Goal: Task Accomplishment & Management: Use online tool/utility

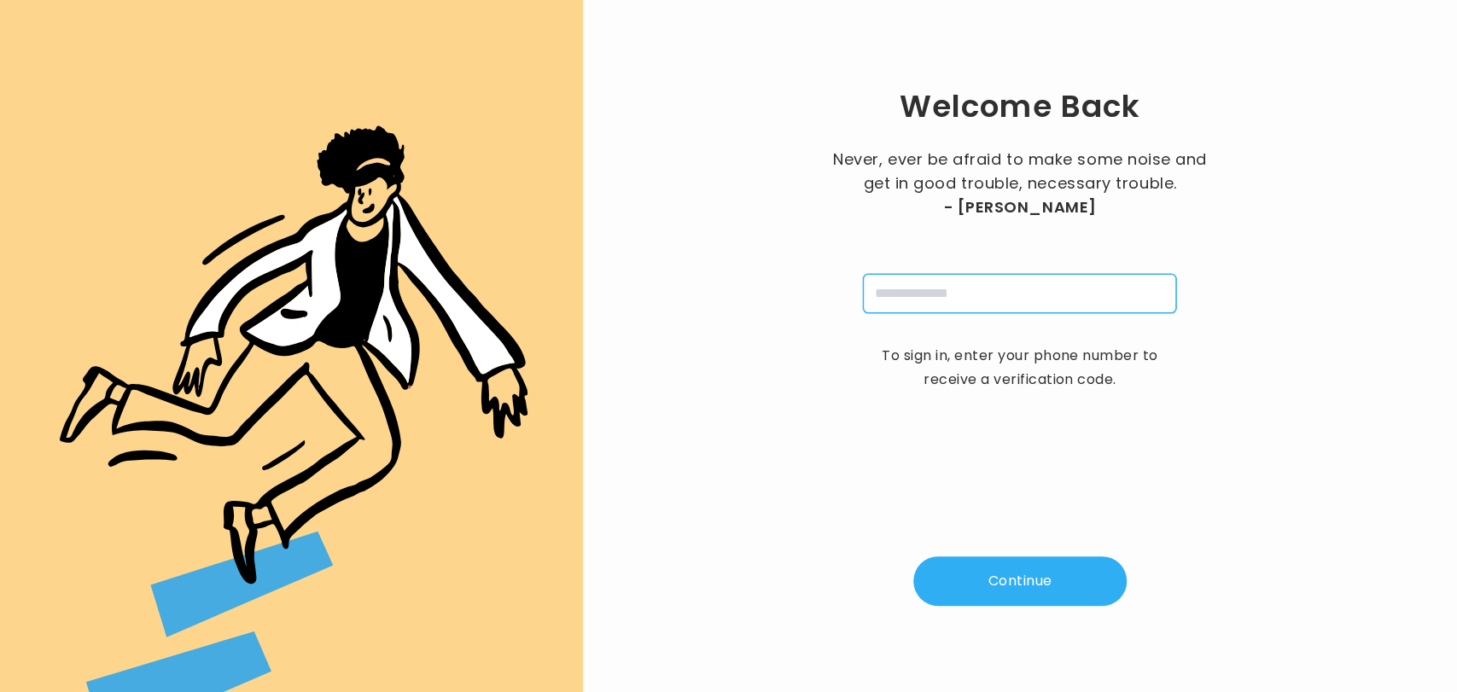
click at [940, 310] on input "tel" at bounding box center [1019, 293] width 313 height 39
type input "**********"
click at [1004, 578] on button "Continue" at bounding box center [1019, 581] width 213 height 50
type input "*"
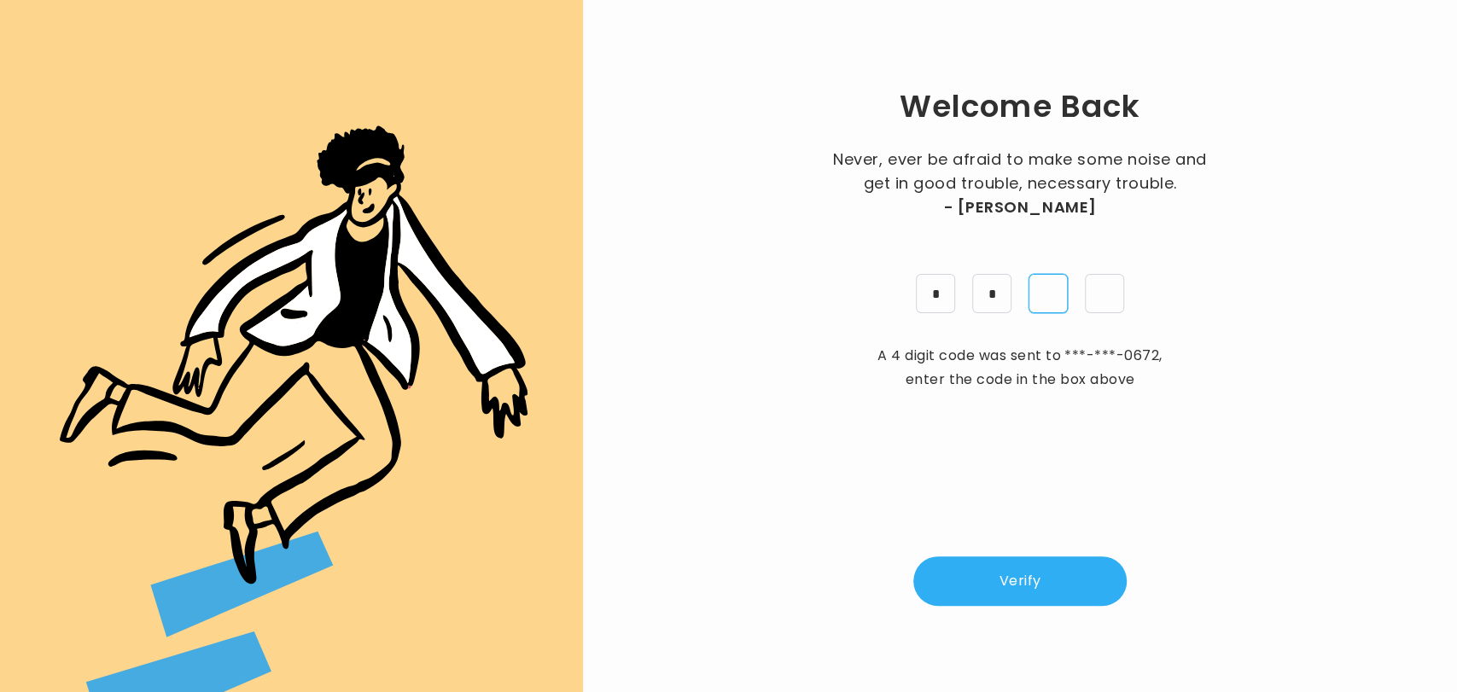
type input "*"
click at [1002, 582] on button "Verify" at bounding box center [1019, 581] width 213 height 50
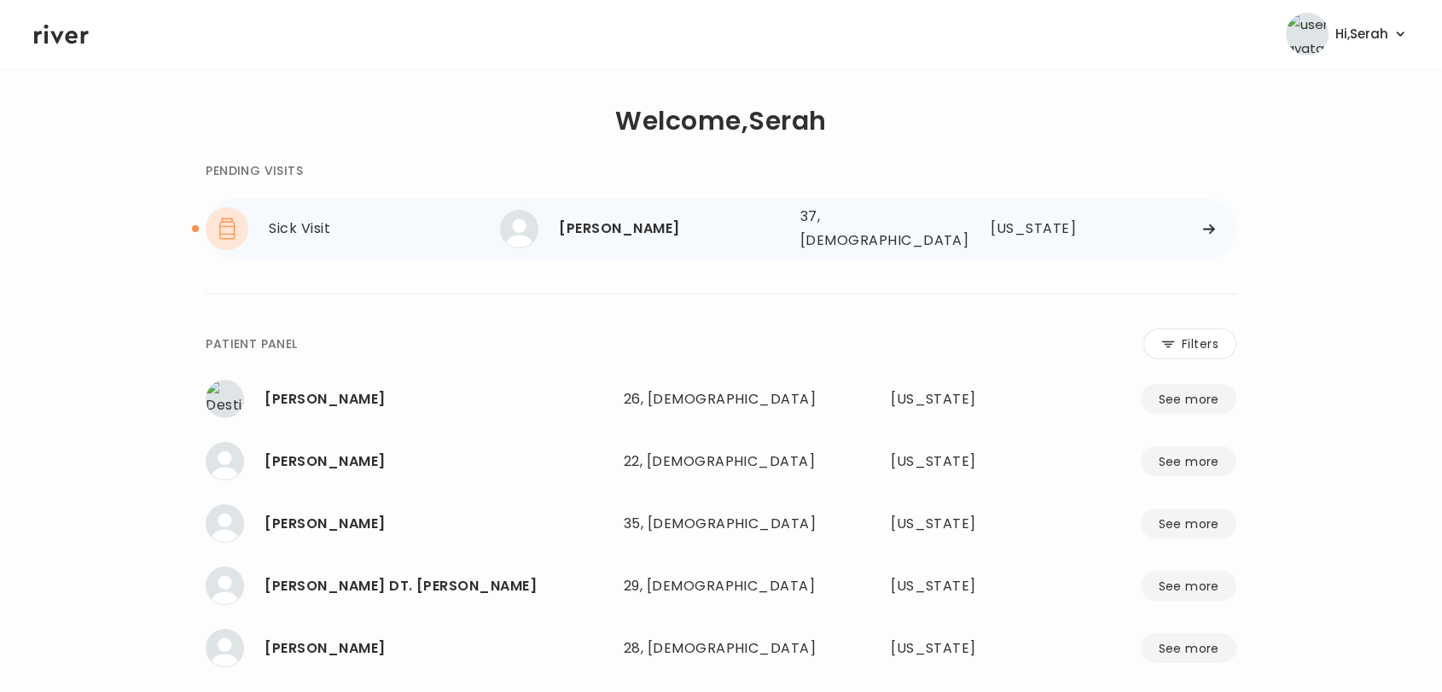
click at [617, 218] on div "Lauren Debarbrie" at bounding box center [672, 229] width 227 height 24
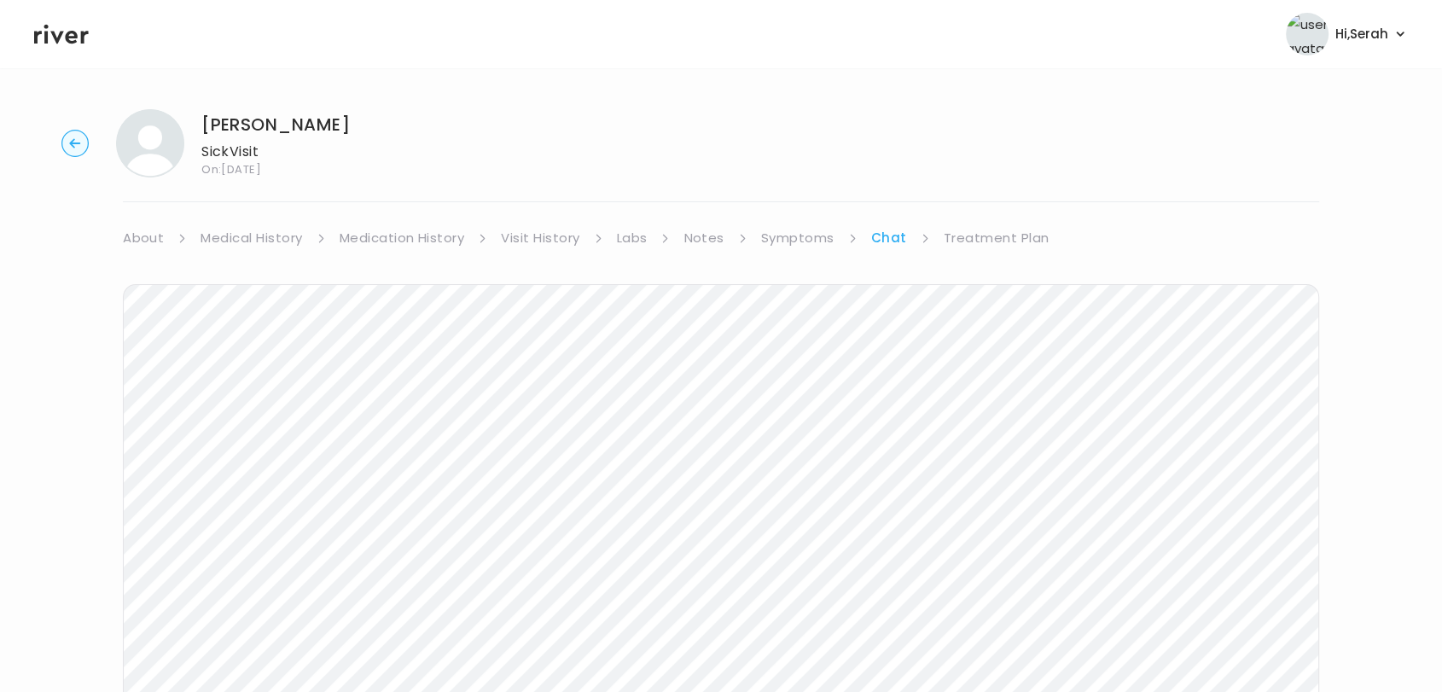
scroll to position [256, 0]
click at [61, 35] on icon at bounding box center [61, 35] width 55 height 20
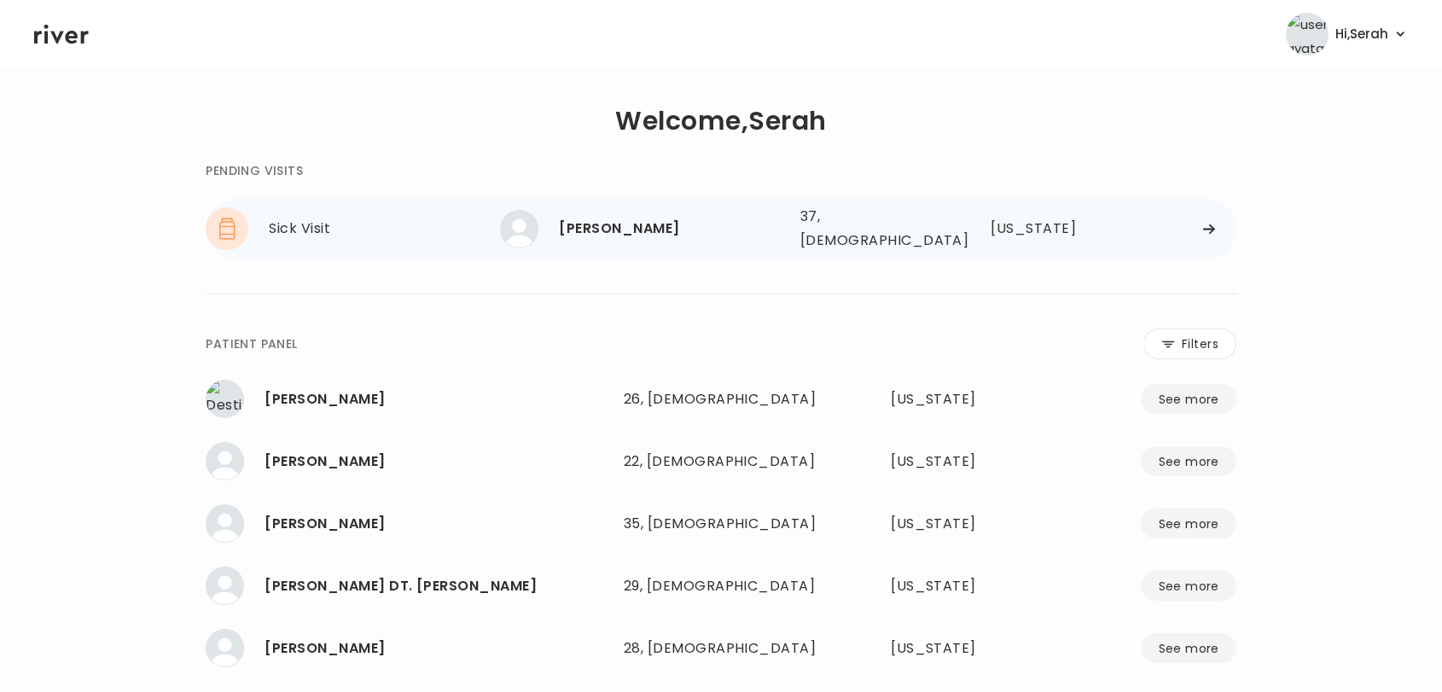
click at [601, 220] on div "Lauren Debarbrie" at bounding box center [672, 229] width 227 height 24
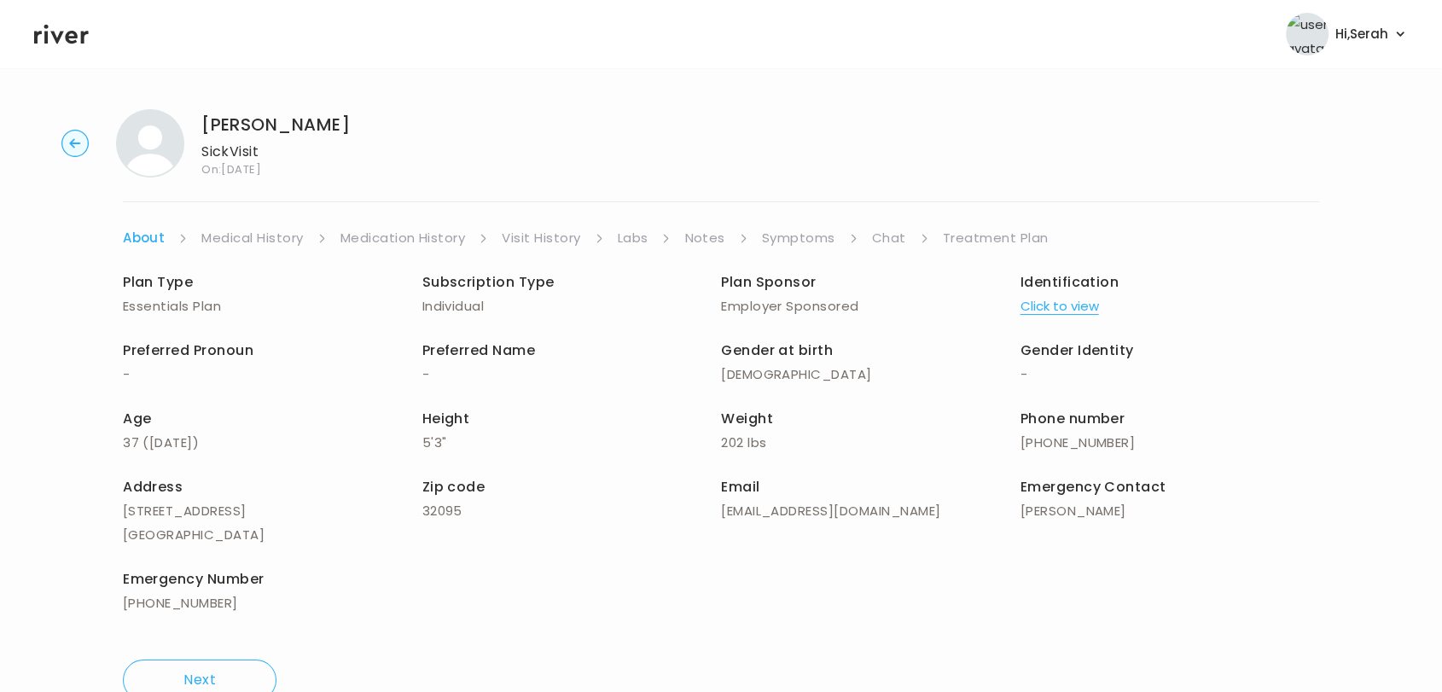
click at [979, 234] on link "Treatment Plan" at bounding box center [996, 238] width 106 height 24
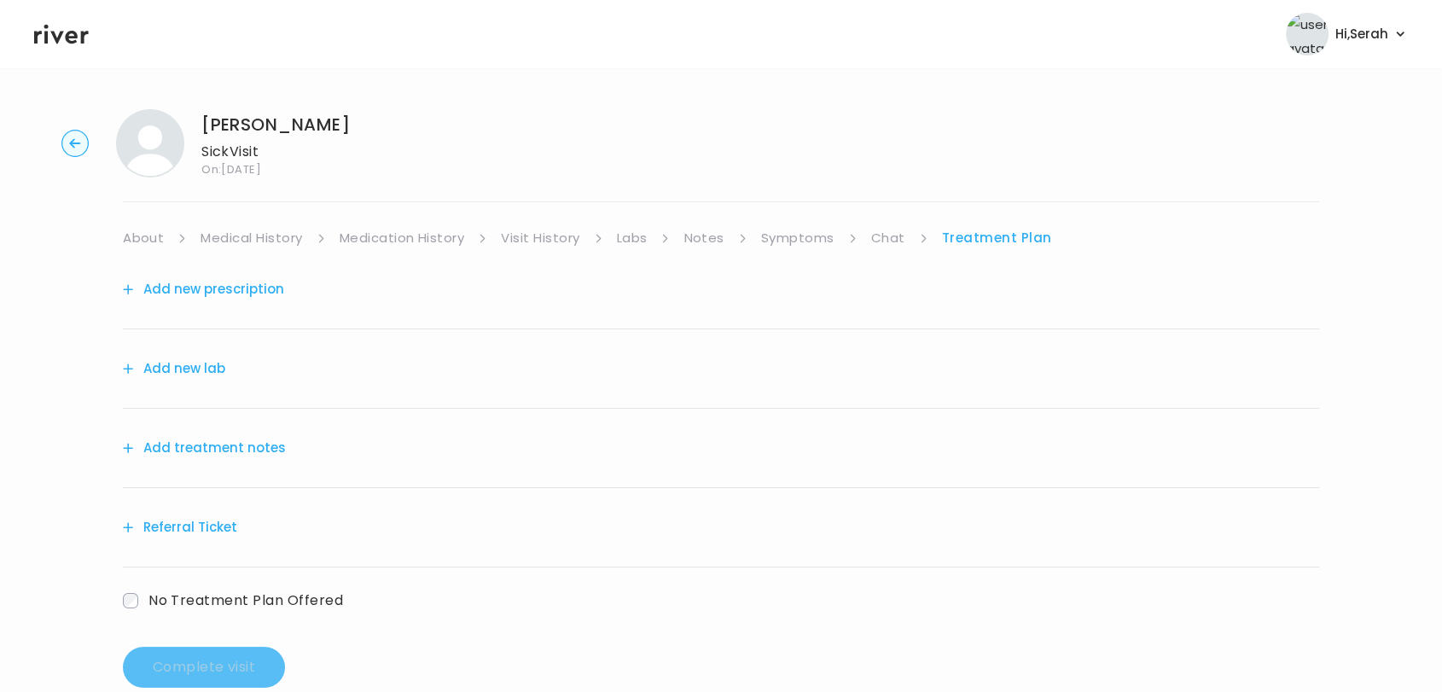
click at [782, 227] on link "Symptoms" at bounding box center [797, 238] width 73 height 24
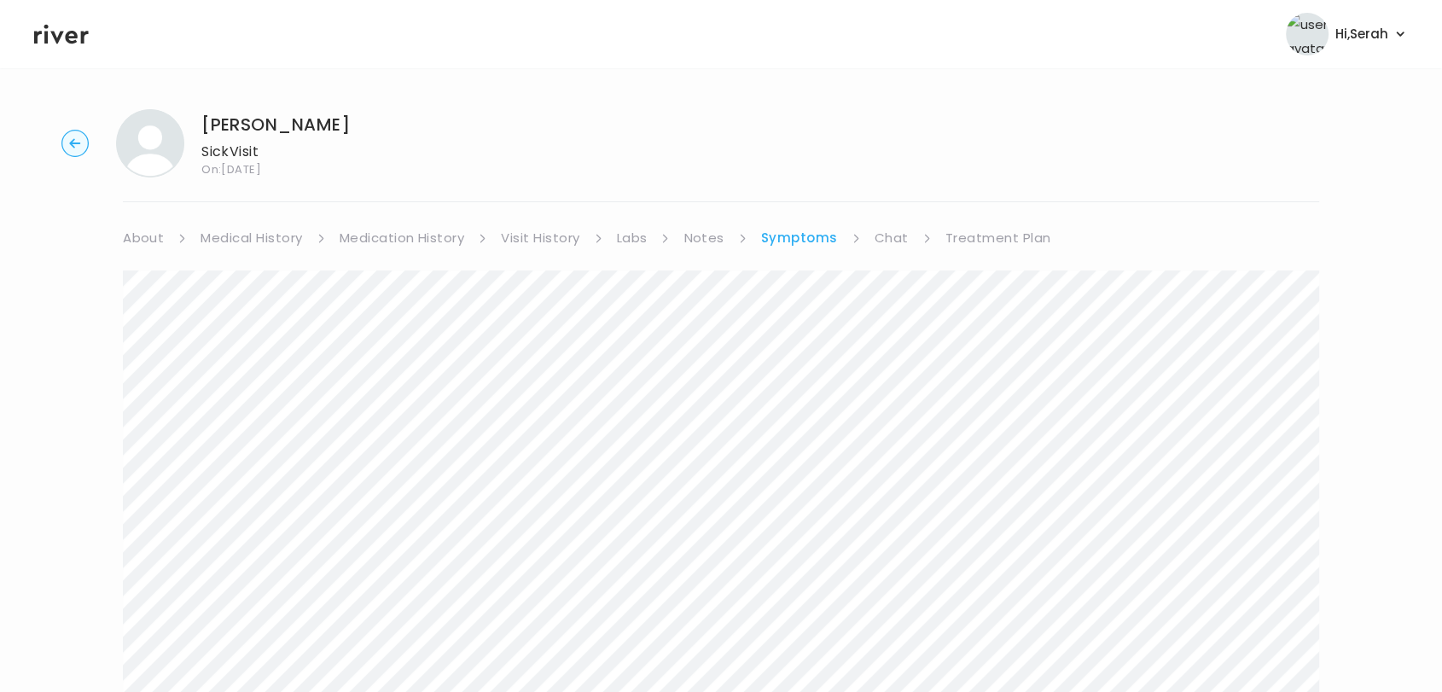
click at [970, 230] on link "Treatment Plan" at bounding box center [999, 238] width 106 height 24
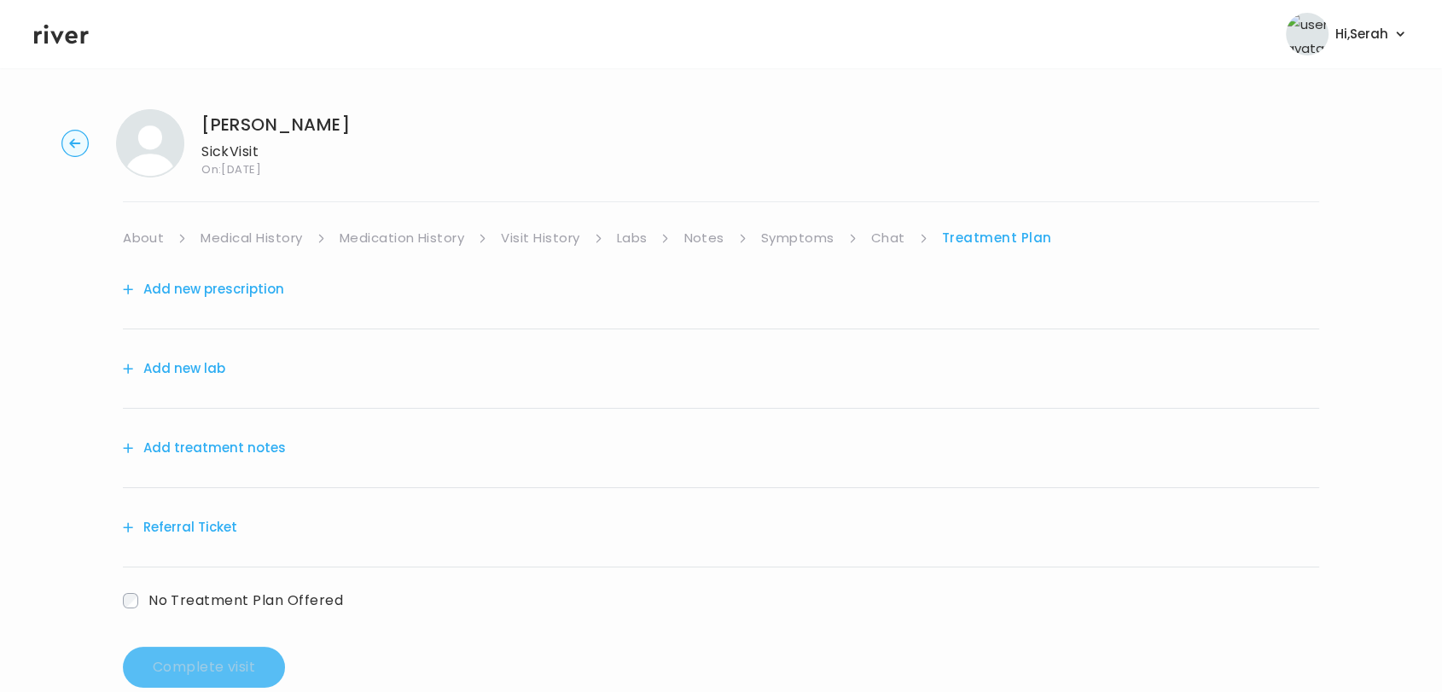
click at [184, 432] on div "Add treatment notes" at bounding box center [721, 448] width 1197 height 79
click at [184, 441] on button "Add treatment notes" at bounding box center [204, 448] width 163 height 24
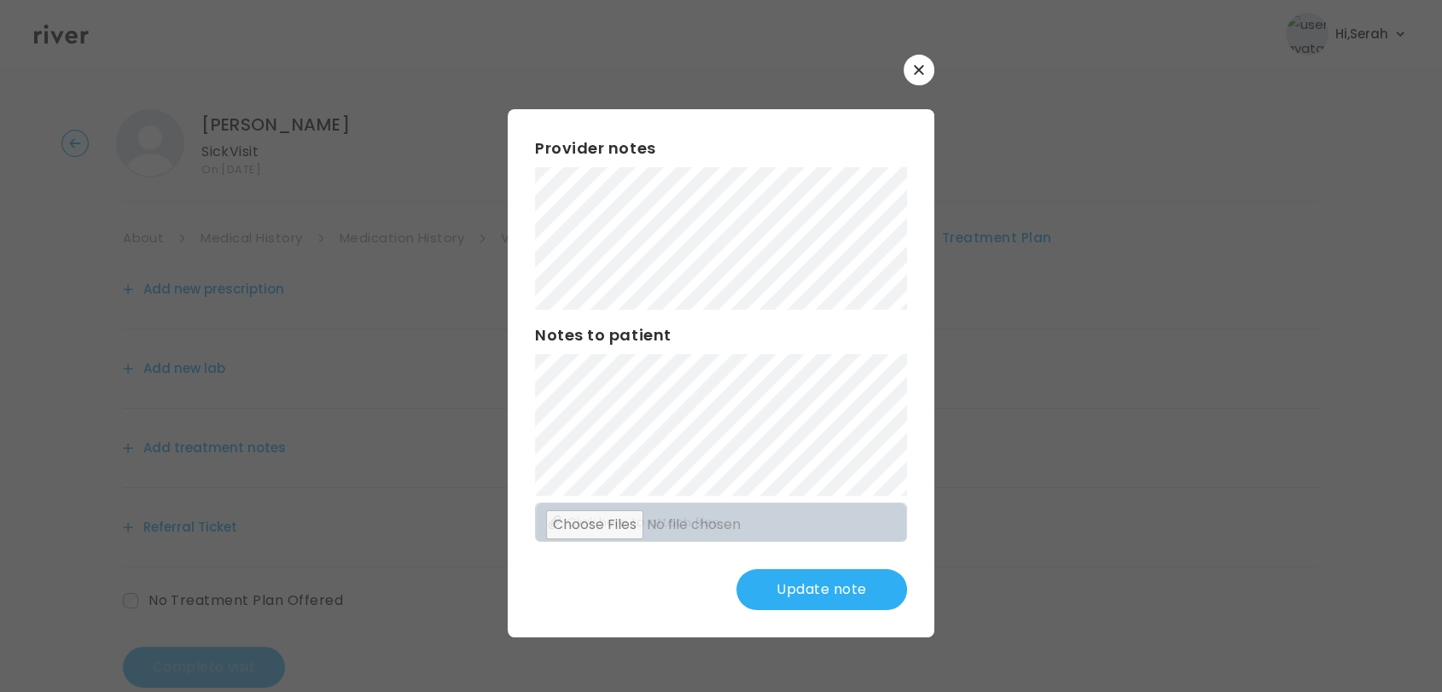
click at [550, 631] on div "Provider notes Notes to patient Click here to attach files Update note" at bounding box center [721, 372] width 427 height 527
click at [817, 604] on button "Update note" at bounding box center [822, 589] width 171 height 41
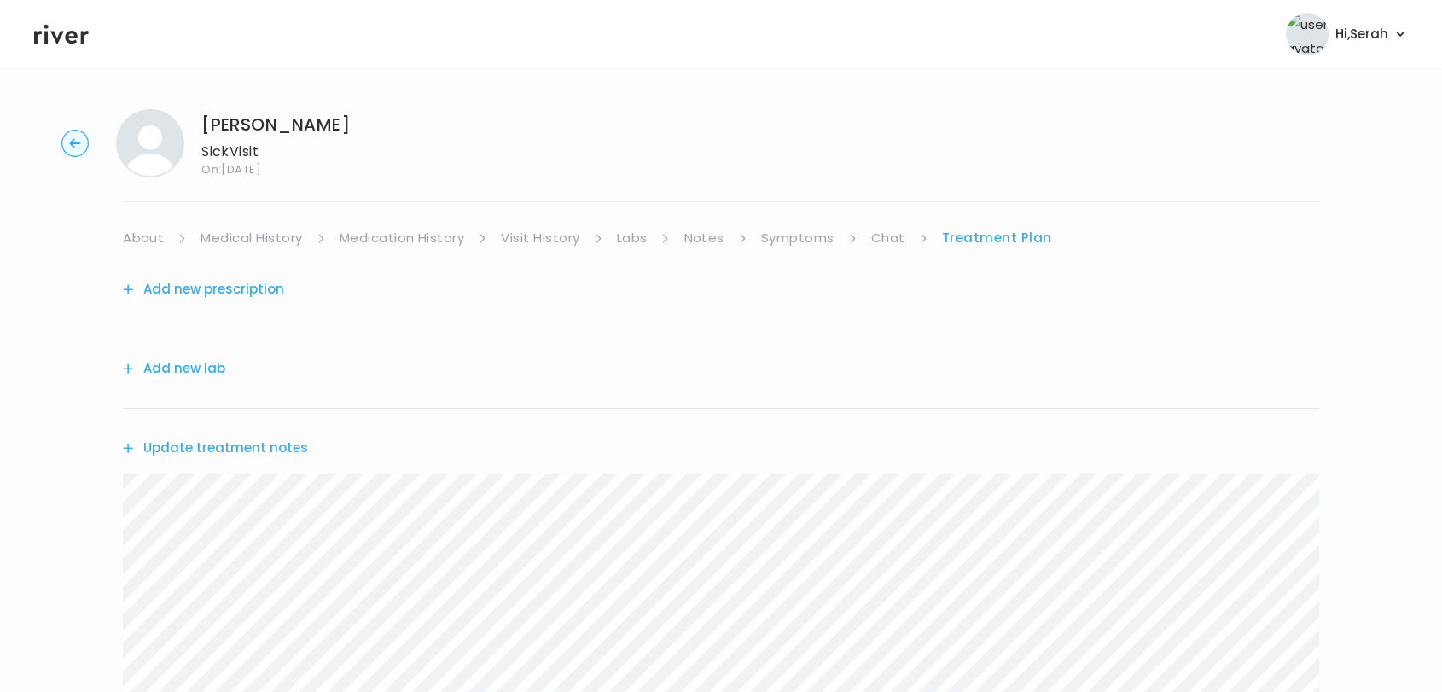
scroll to position [339, 0]
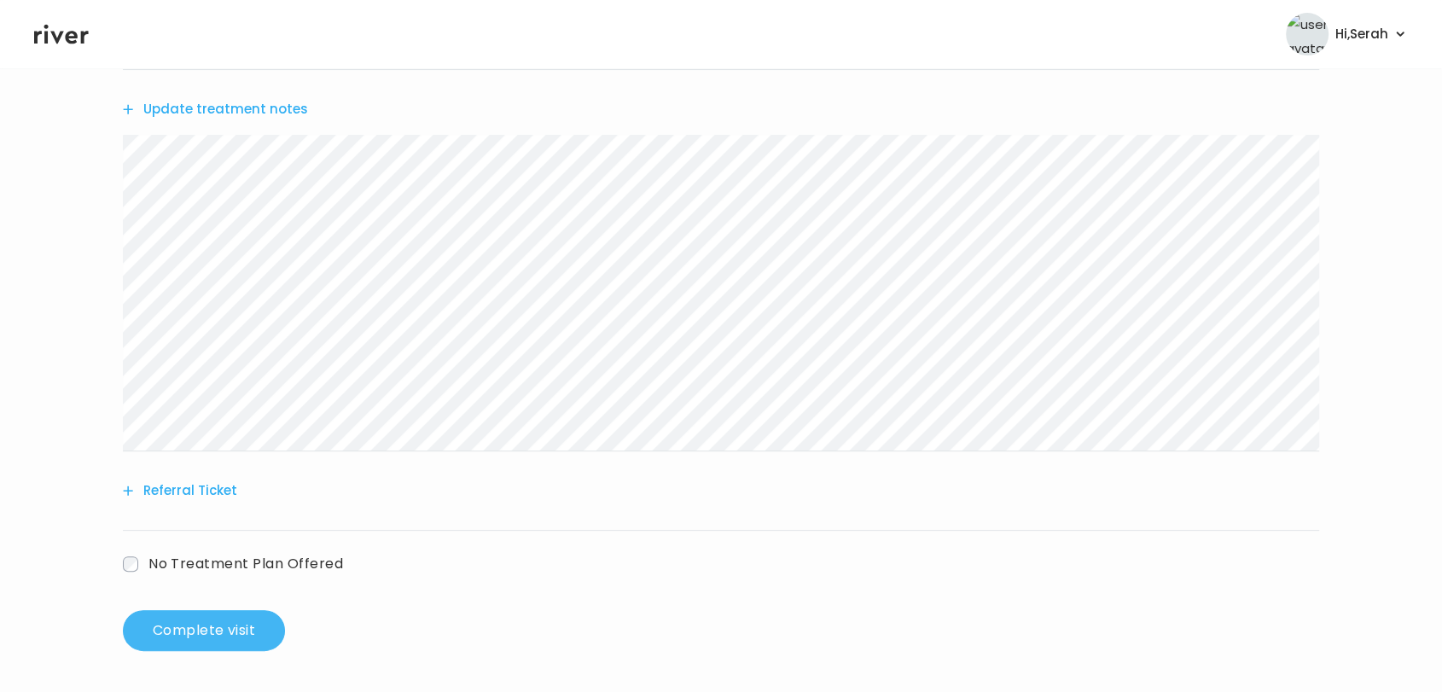
click at [184, 622] on button "Complete visit" at bounding box center [204, 630] width 162 height 41
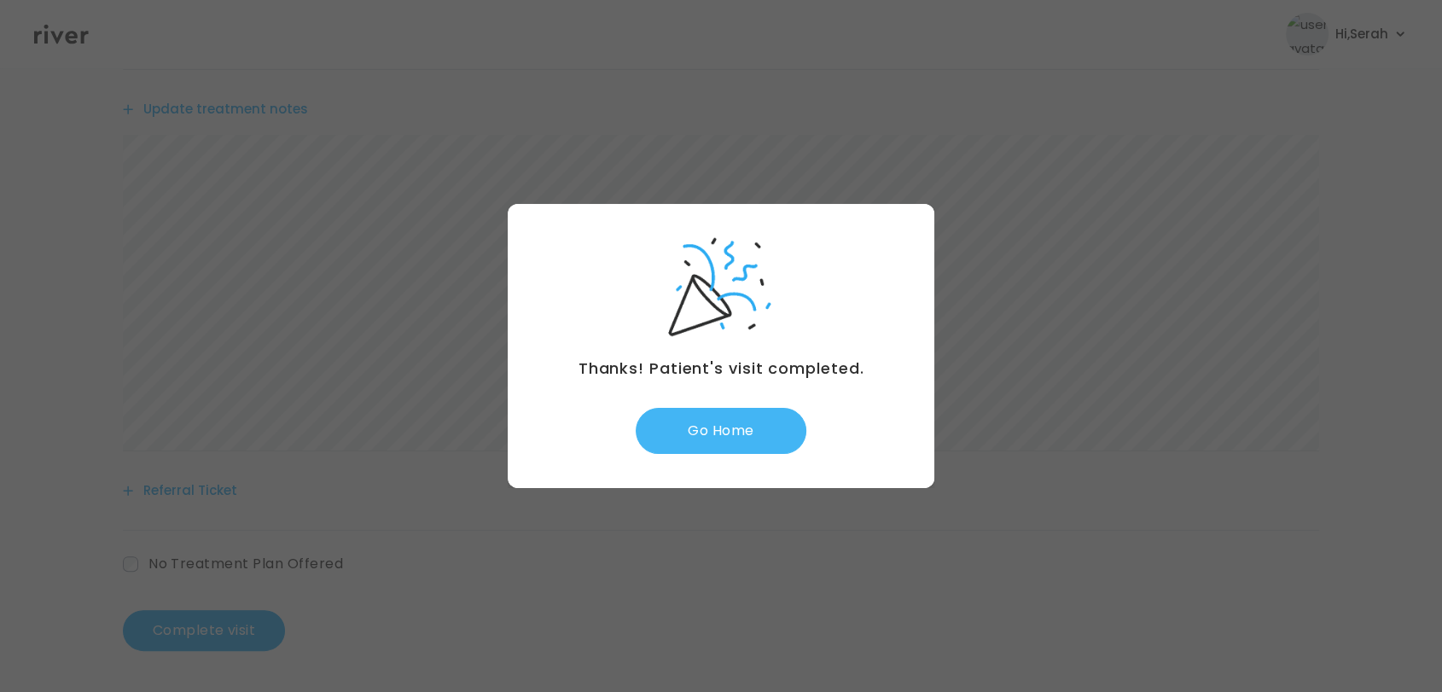
click at [718, 452] on button "Go Home" at bounding box center [721, 431] width 171 height 46
